Goal: Task Accomplishment & Management: Manage account settings

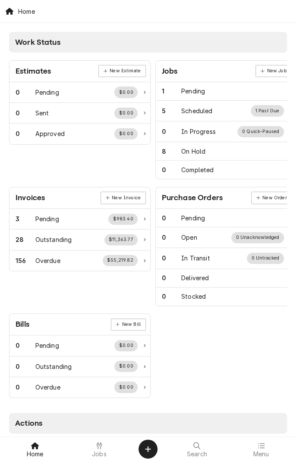
click at [101, 433] on div at bounding box center [99, 446] width 10 height 10
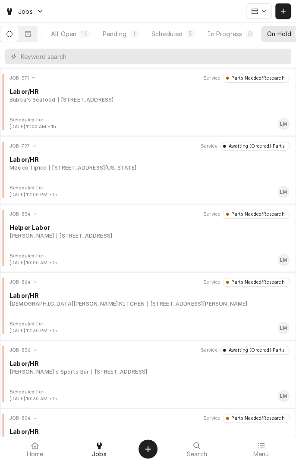
click at [121, 308] on div "JOB-864 Service Parts Needed/Research Labor/HR CHRIST'S KITCHEN 611 E Warren, V…" at bounding box center [147, 299] width 289 height 43
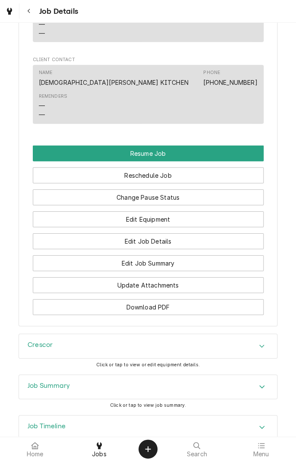
scroll to position [756, 0]
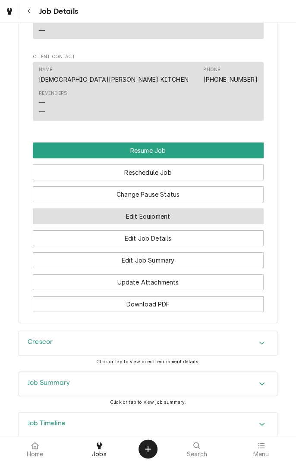
click at [205, 224] on button "Edit Equipment" at bounding box center [148, 217] width 230 height 16
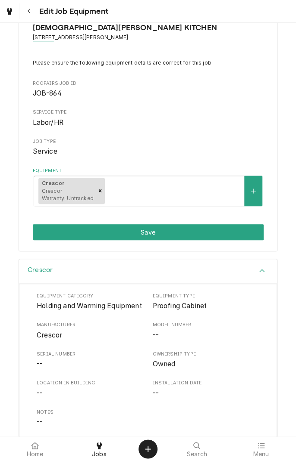
scroll to position [27, 0]
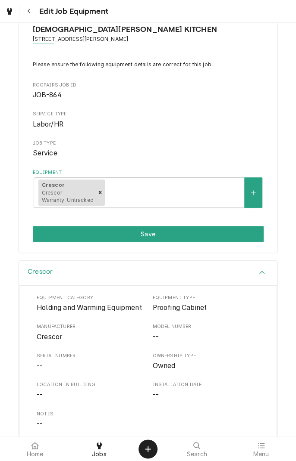
click at [29, 10] on icon "Navigate back" at bounding box center [29, 11] width 4 height 6
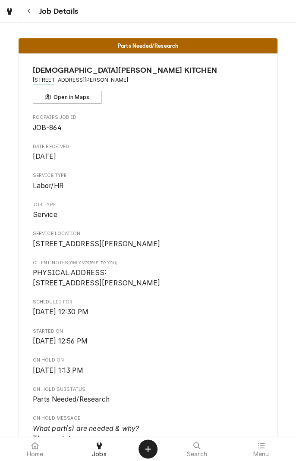
click at [31, 14] on div "Navigate back" at bounding box center [29, 11] width 9 height 9
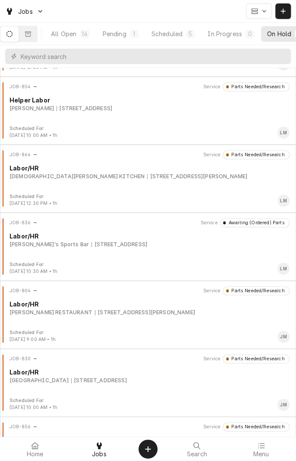
scroll to position [130, 0]
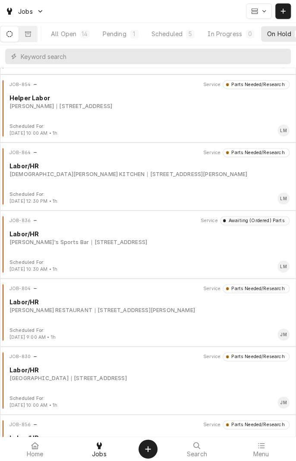
click at [54, 249] on div "JOB-836 Service Awaiting (Ordered) Parts Labor/HR [PERSON_NAME]'s Sports Bar [S…" at bounding box center [147, 237] width 289 height 43
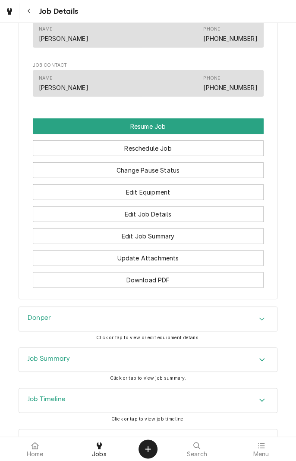
scroll to position [694, 0]
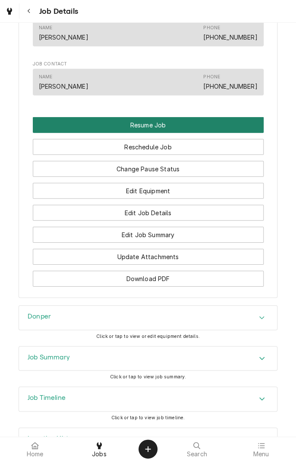
click at [168, 133] on button "Resume Job" at bounding box center [148, 125] width 230 height 16
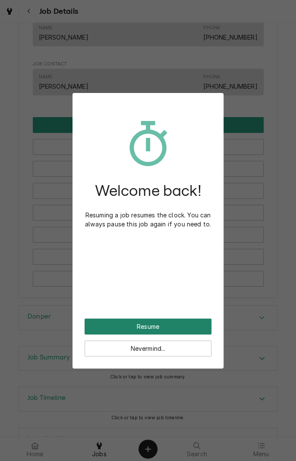
click at [181, 327] on button "Resume" at bounding box center [147, 327] width 127 height 16
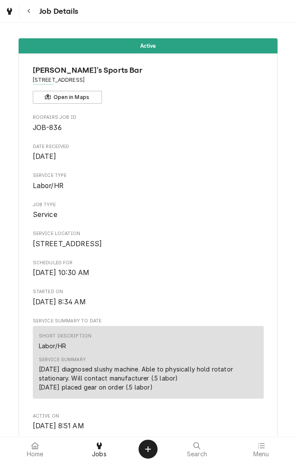
click at [34, 15] on button "Navigate back" at bounding box center [29, 11] width 16 height 16
